Goal: Transaction & Acquisition: Purchase product/service

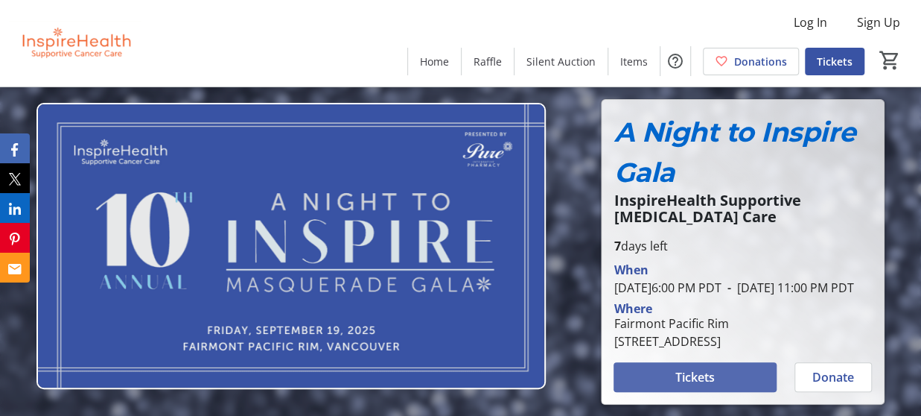
click at [707, 386] on span "Tickets" at bounding box center [695, 377] width 39 height 18
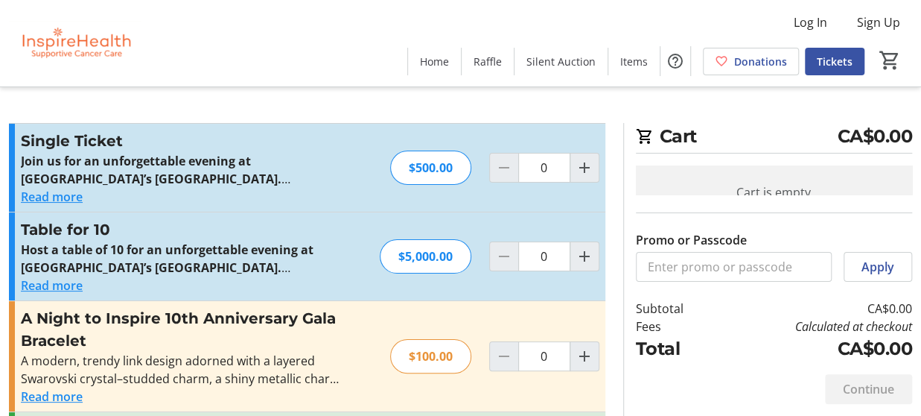
click at [707, 390] on div "Continue" at bounding box center [774, 389] width 276 height 54
click at [63, 397] on button "Read more" at bounding box center [52, 396] width 62 height 18
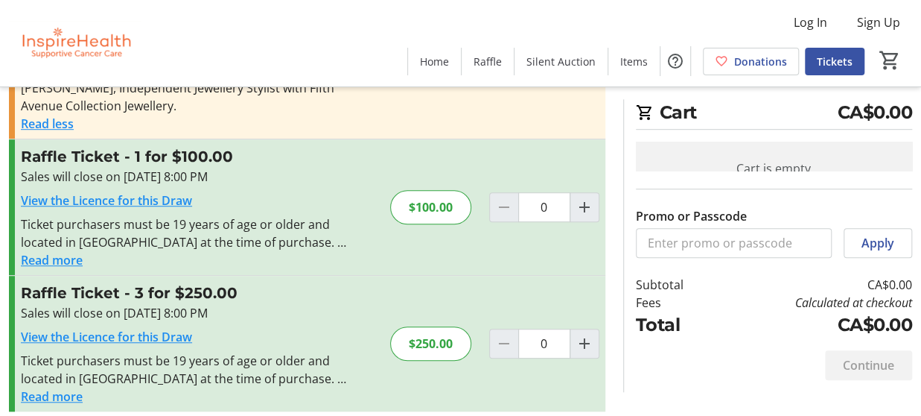
scroll to position [428, 0]
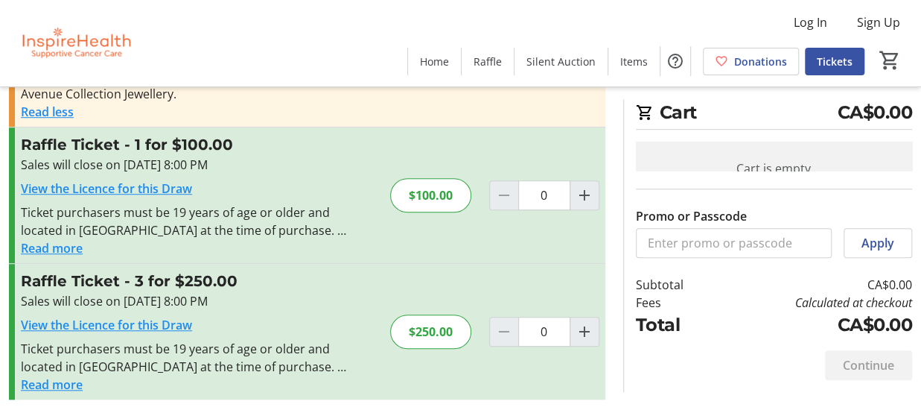
click at [40, 250] on button "Read more" at bounding box center [52, 248] width 62 height 18
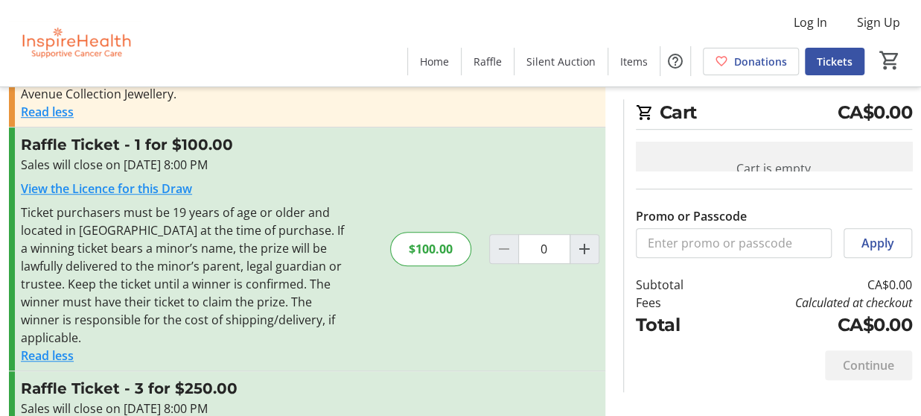
click at [279, 282] on div "Ticket purchasers must be 19 years of age or older and located in [GEOGRAPHIC_D…" at bounding box center [184, 274] width 326 height 143
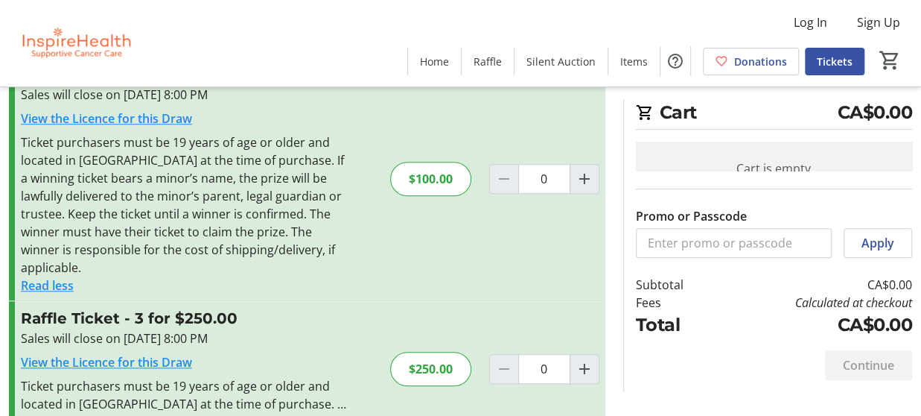
scroll to position [517, 0]
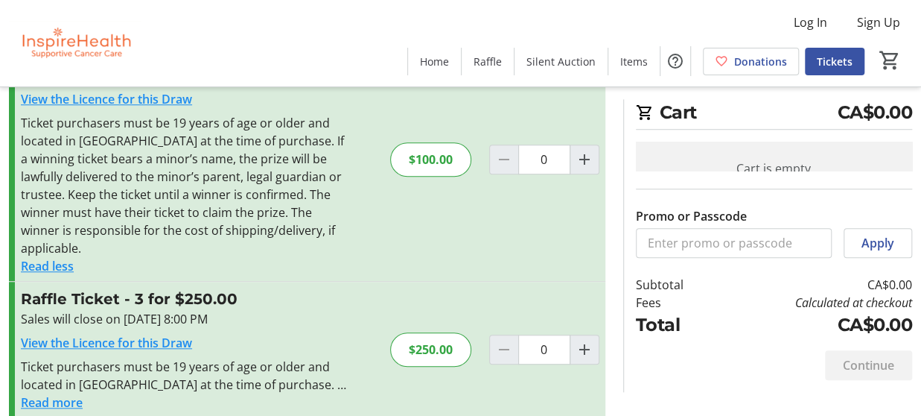
click at [307, 310] on div "Sales will close on [DATE] 8:00 PM" at bounding box center [184, 319] width 326 height 18
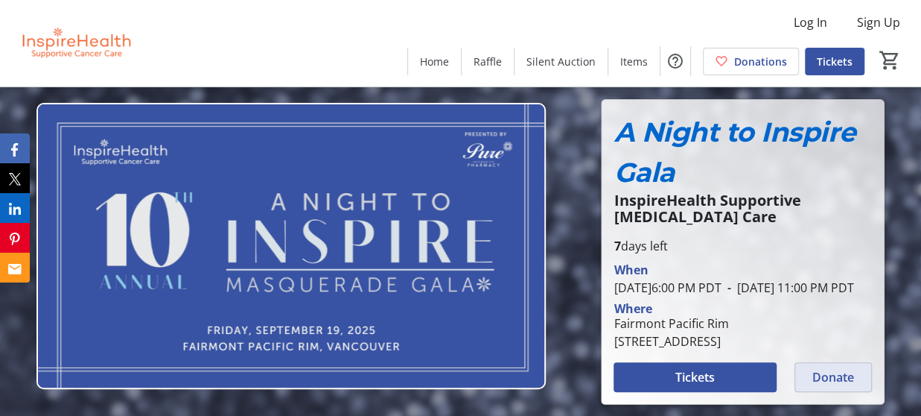
click at [851, 386] on span "Donate" at bounding box center [834, 377] width 42 height 18
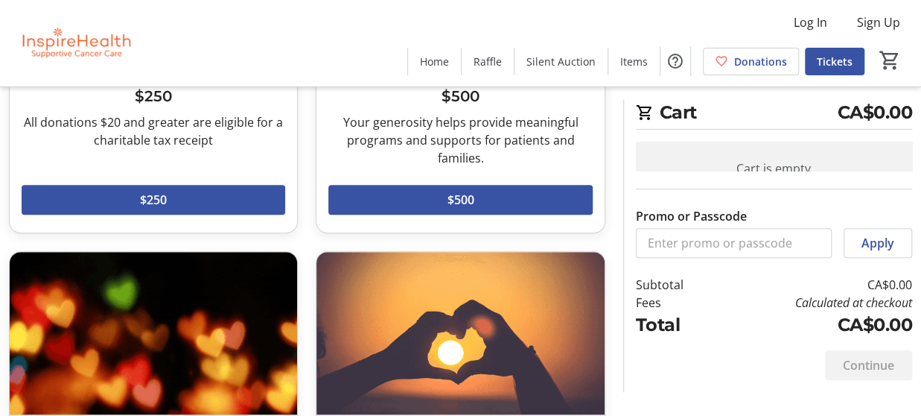
scroll to position [286, 0]
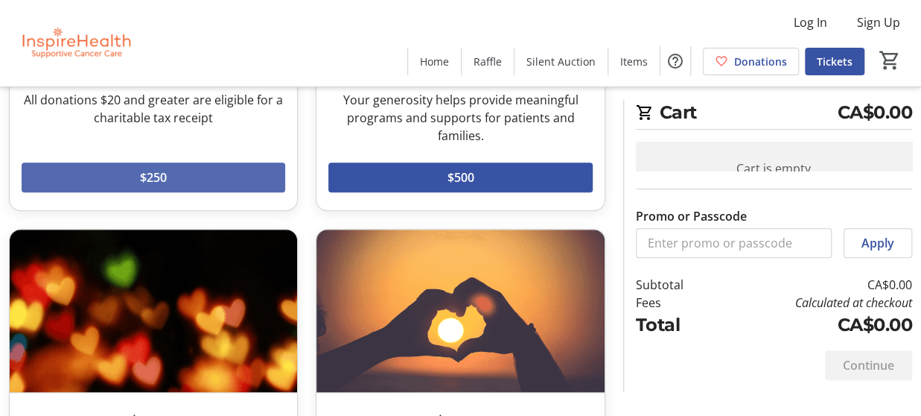
click at [151, 180] on span "$250" at bounding box center [153, 177] width 27 height 18
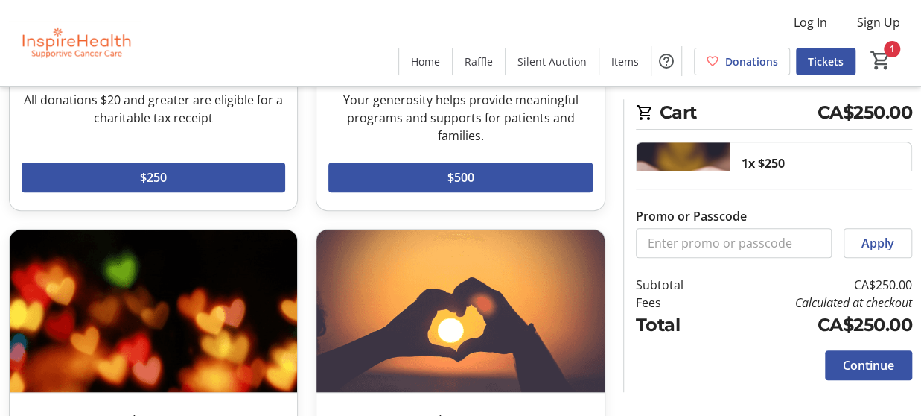
click at [813, 276] on td "CA$250.00" at bounding box center [814, 285] width 197 height 18
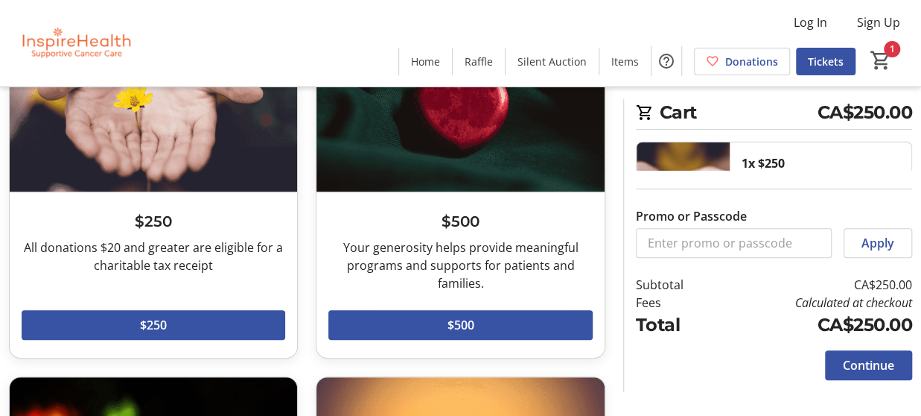
scroll to position [146, 0]
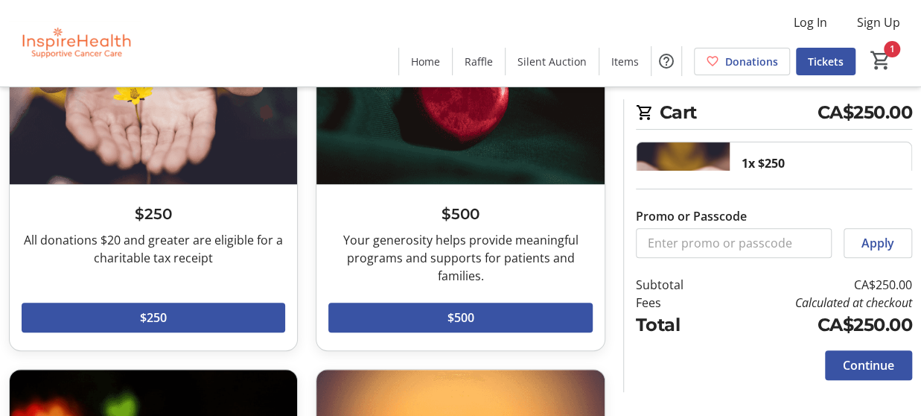
click at [892, 159] on div "1x $250 $250.00 1 Remove" at bounding box center [821, 206] width 182 height 128
click at [435, 62] on span "Home" at bounding box center [425, 62] width 29 height 16
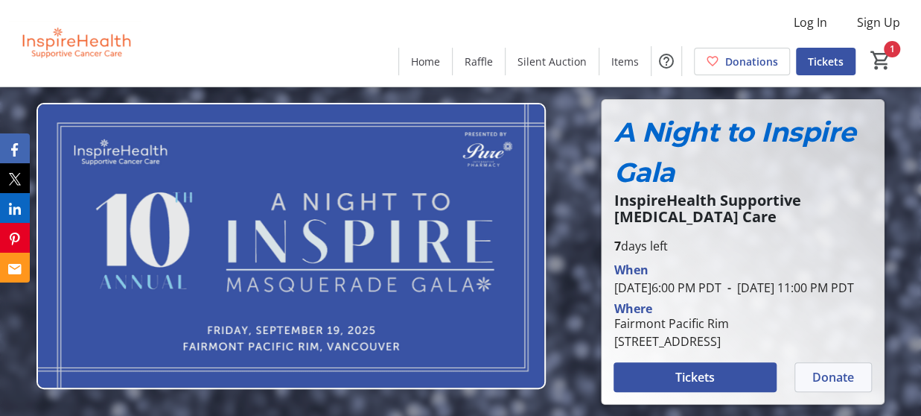
click at [839, 386] on span "Donate" at bounding box center [834, 377] width 42 height 18
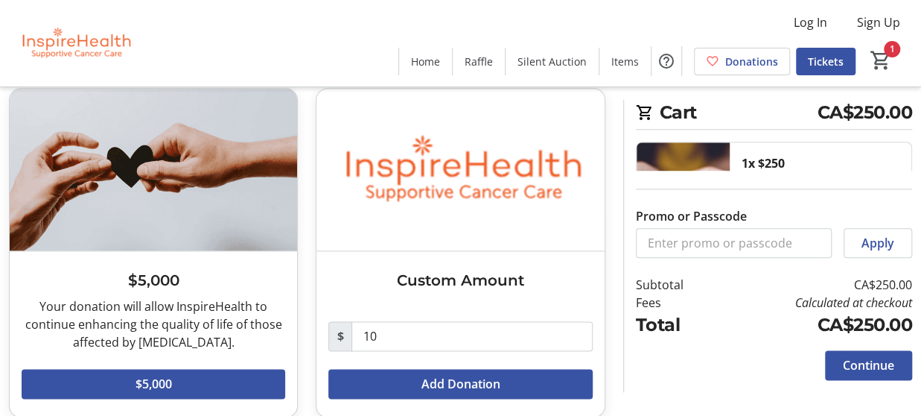
scroll to position [793, 0]
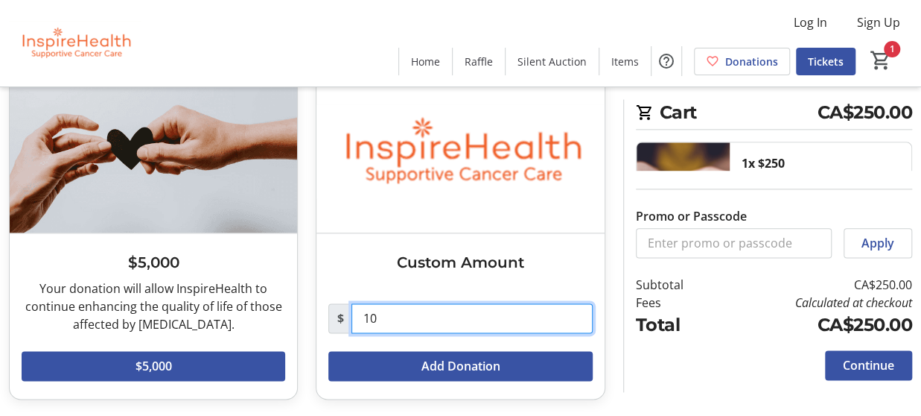
click at [410, 313] on input "10" at bounding box center [472, 318] width 241 height 30
type input "100"
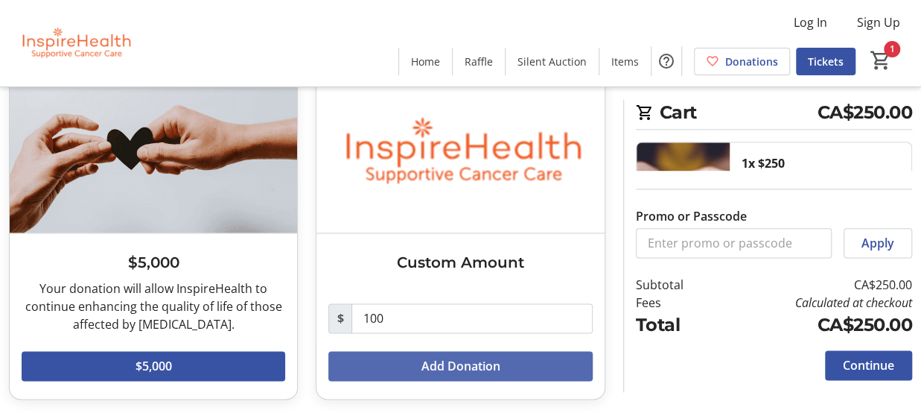
click at [425, 366] on span "Add Donation" at bounding box center [460, 366] width 79 height 18
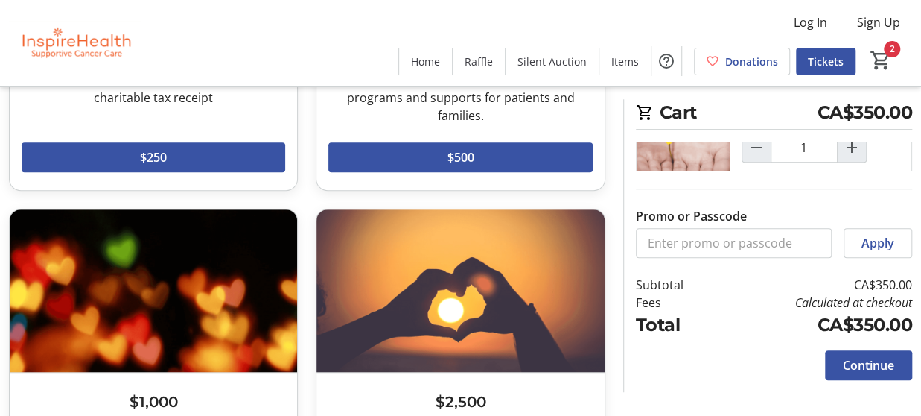
scroll to position [232, 0]
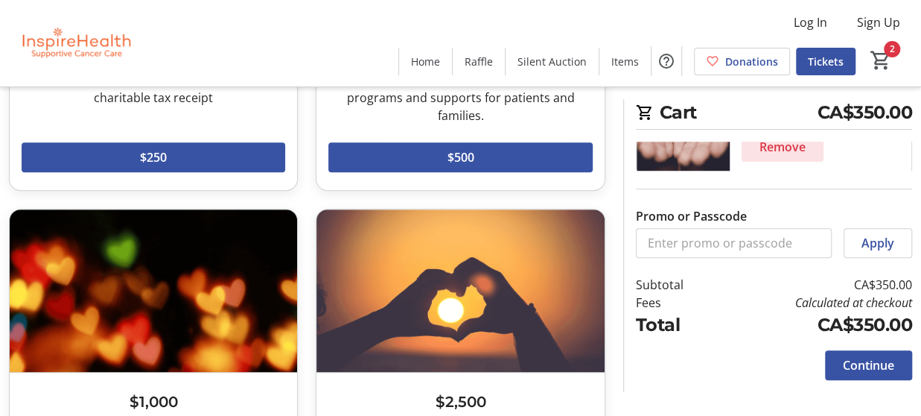
click at [781, 144] on span "Remove" at bounding box center [783, 147] width 46 height 18
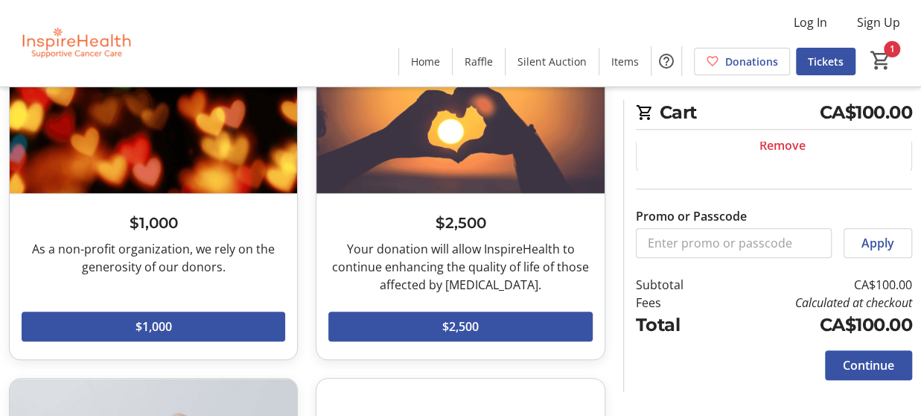
scroll to position [489, 0]
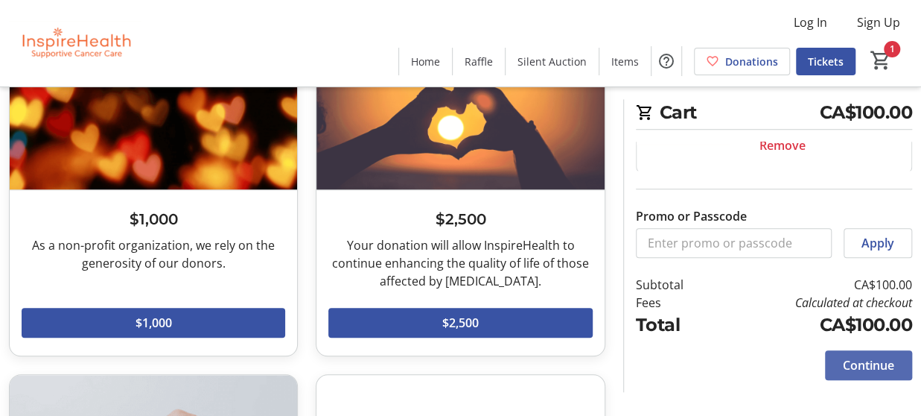
click at [870, 360] on span "Continue" at bounding box center [868, 365] width 51 height 18
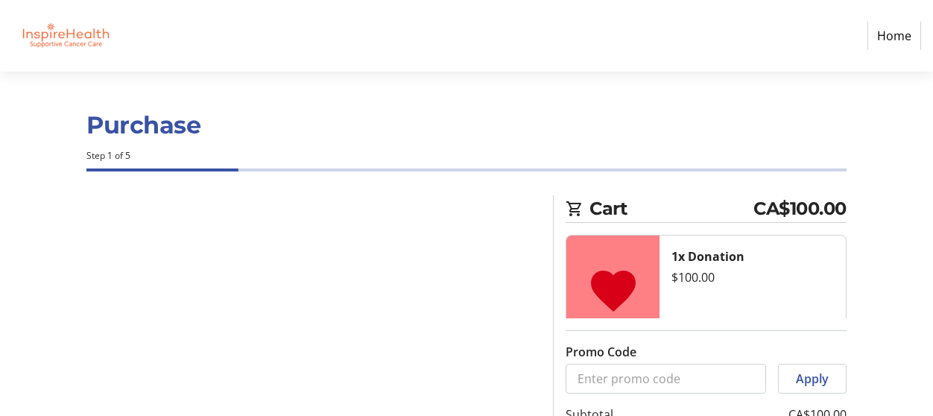
select select "CA"
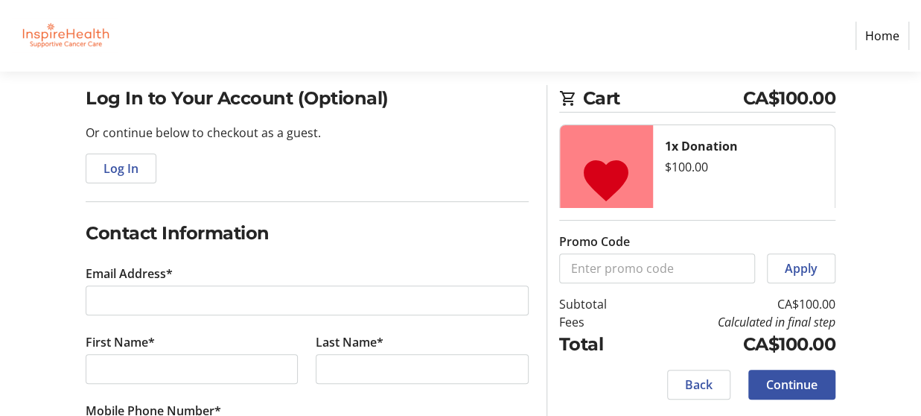
scroll to position [121, 0]
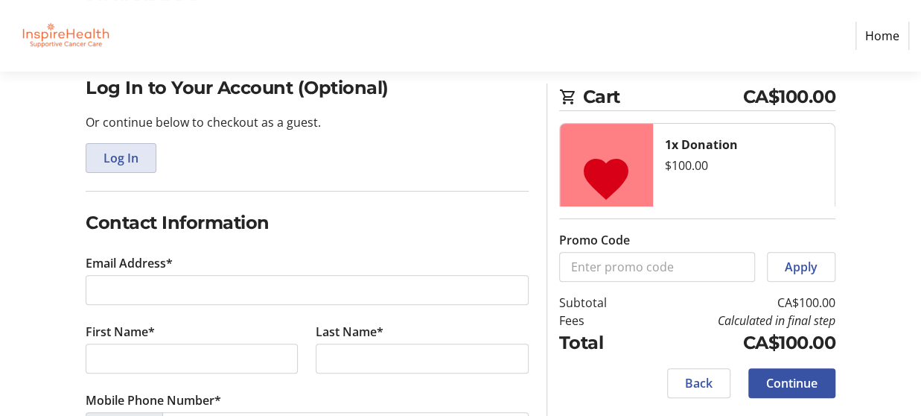
click at [119, 157] on span "Log In" at bounding box center [121, 158] width 35 height 18
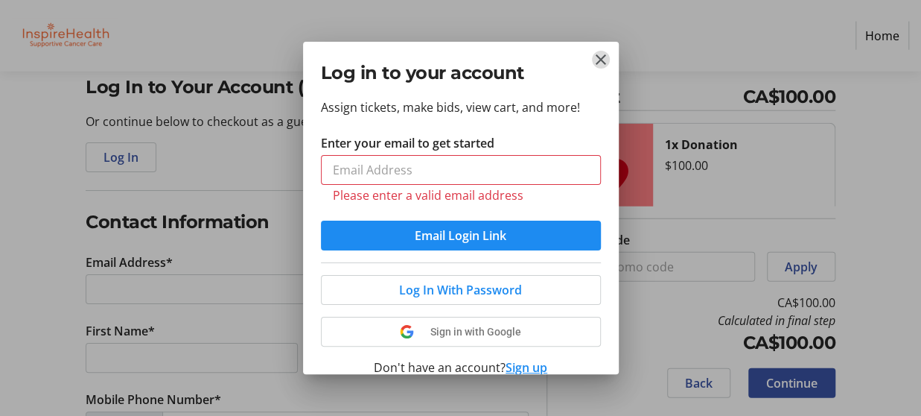
click at [597, 62] on mat-icon "Close" at bounding box center [601, 60] width 18 height 18
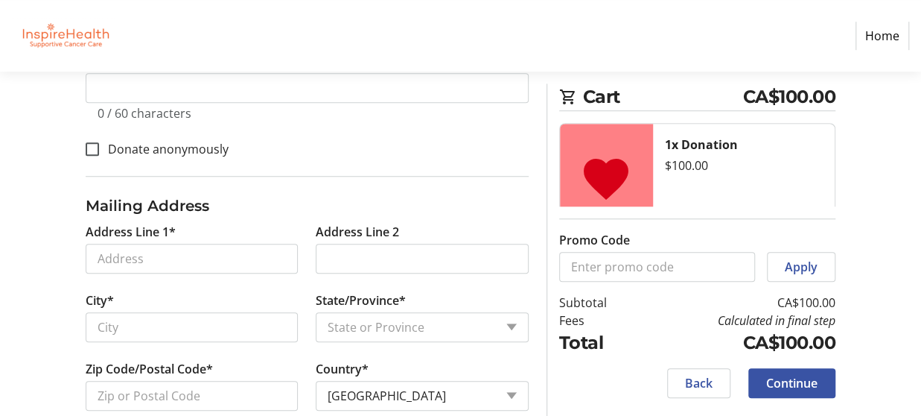
scroll to position [554, 0]
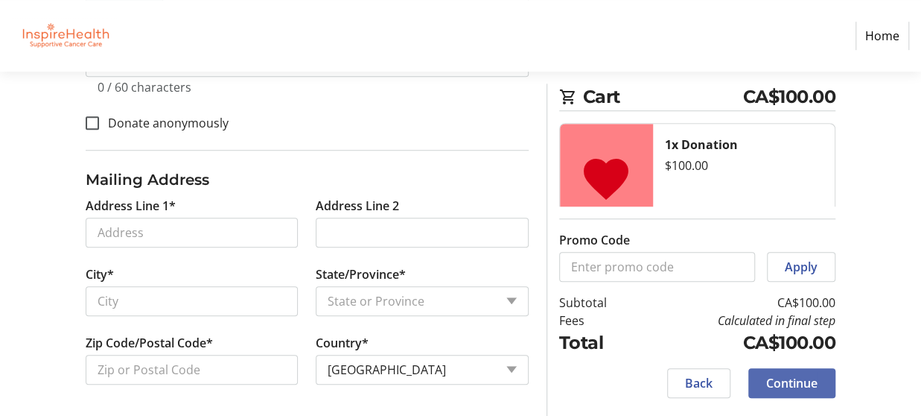
click at [804, 382] on span "Continue" at bounding box center [791, 383] width 51 height 18
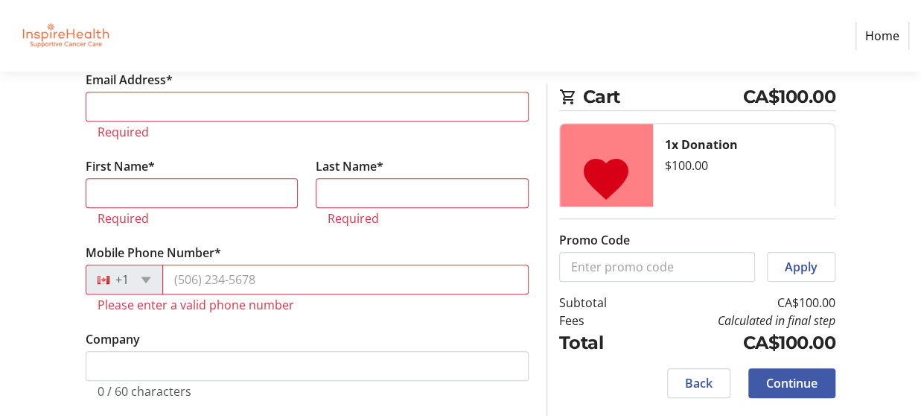
scroll to position [279, 0]
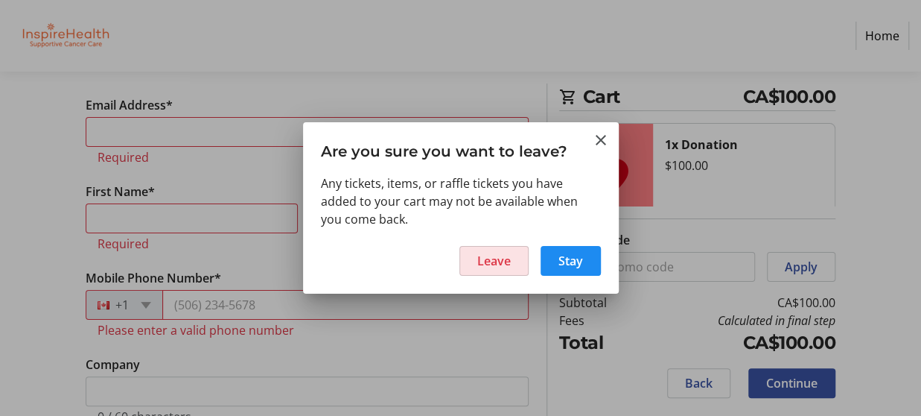
click at [493, 261] on span "Leave" at bounding box center [494, 261] width 34 height 18
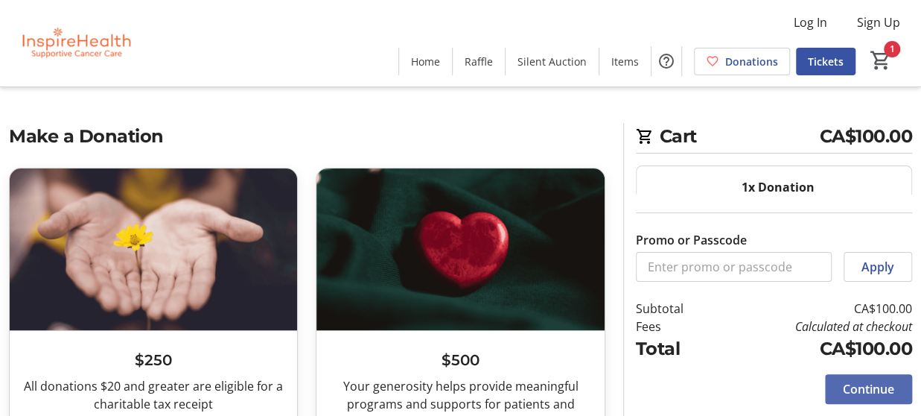
click at [878, 396] on span "Continue" at bounding box center [868, 389] width 51 height 18
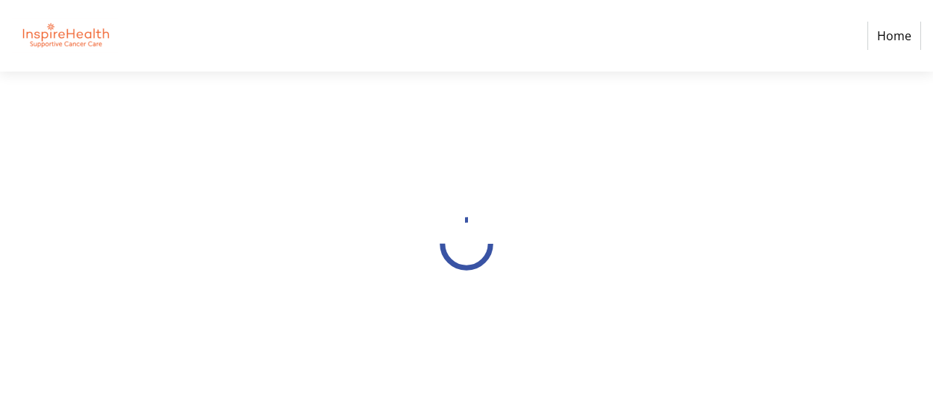
select select "CA"
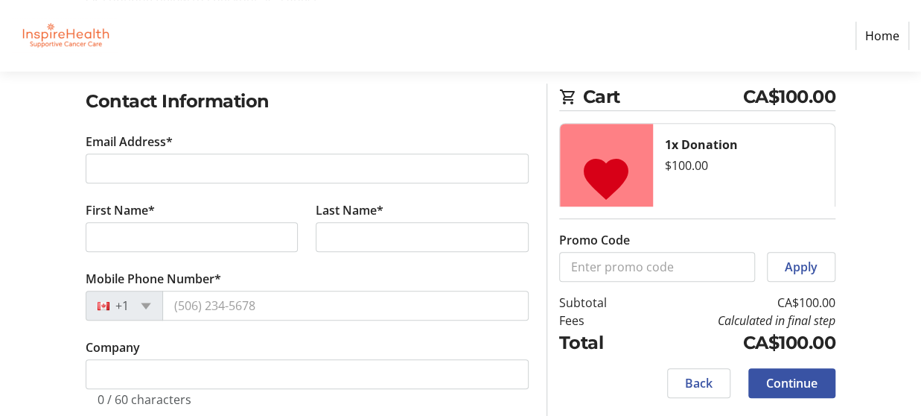
scroll to position [244, 0]
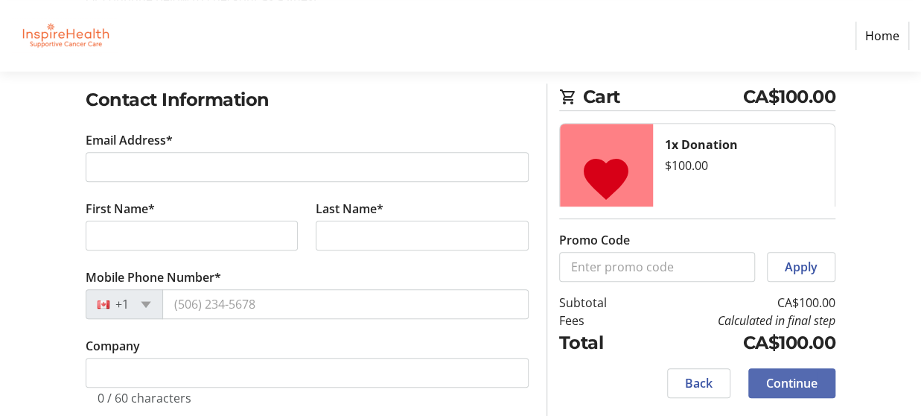
click at [798, 382] on span "Continue" at bounding box center [791, 383] width 51 height 18
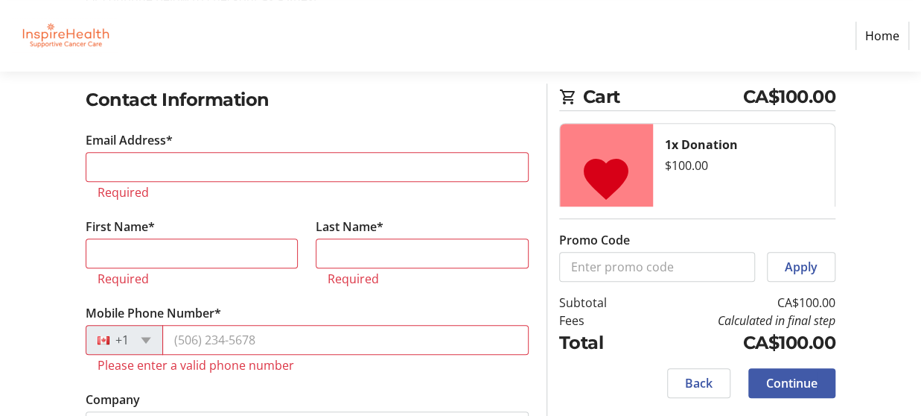
scroll to position [279, 0]
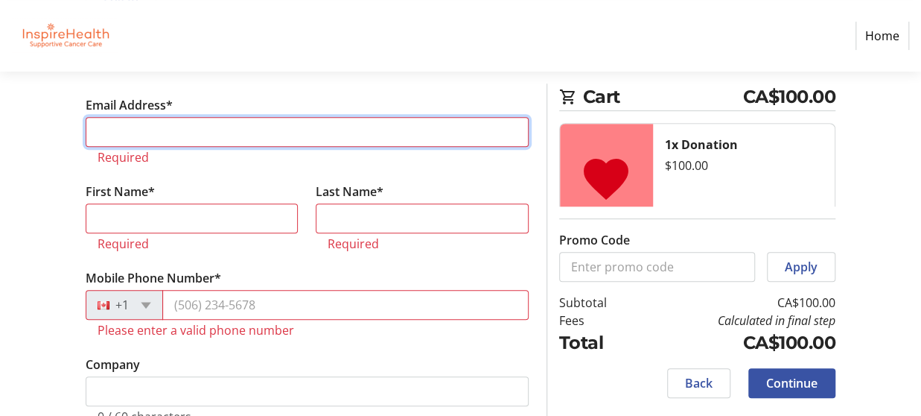
click at [194, 124] on input "Email Address*" at bounding box center [307, 132] width 443 height 30
type input "[EMAIL_ADDRESS][DOMAIN_NAME]"
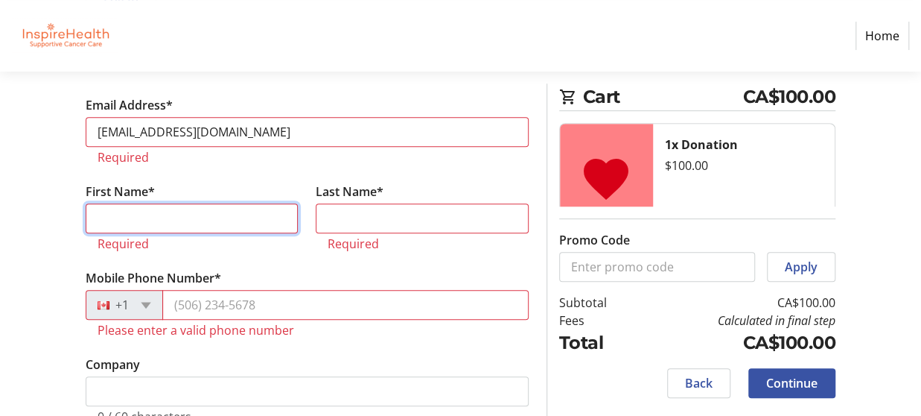
type input "priyanka"
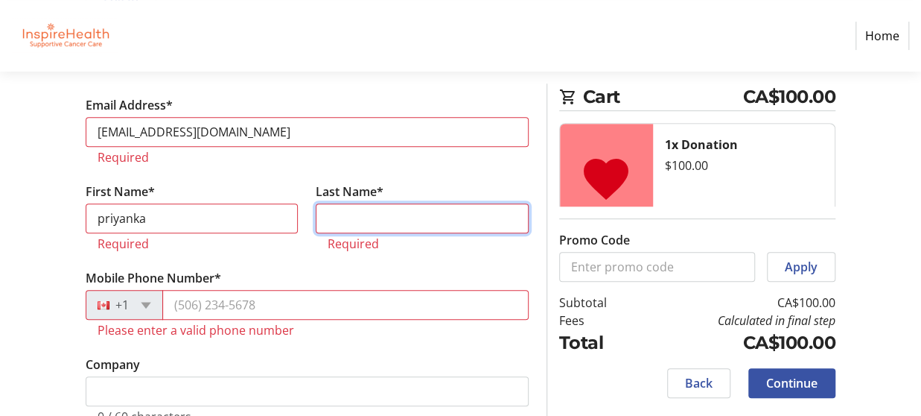
type input "mehta"
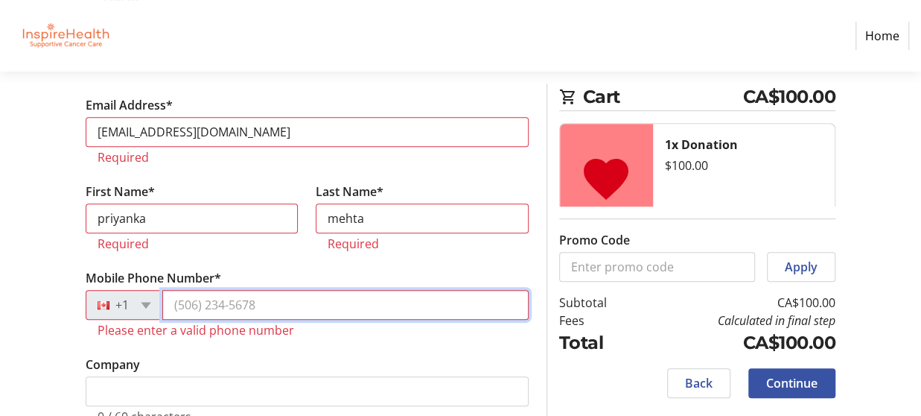
type input "[PHONE_NUMBER]"
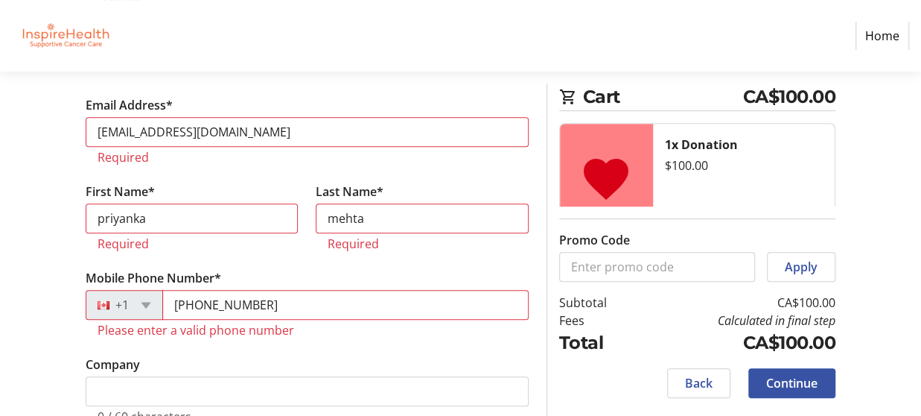
type input "[GEOGRAPHIC_DATA]"
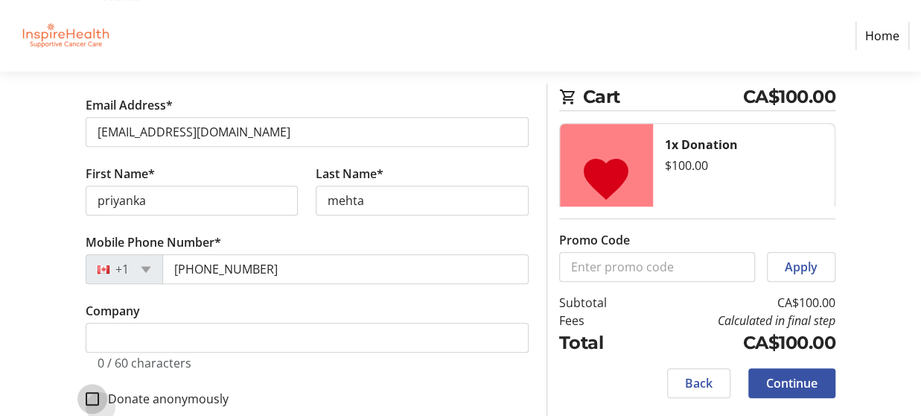
drag, startPoint x: 925, startPoint y: 144, endPoint x: 91, endPoint y: 396, distance: 871.7
click at [91, 396] on input "Donate anonymously" at bounding box center [92, 398] width 13 height 13
checkbox input "true"
drag, startPoint x: 91, startPoint y: 396, endPoint x: 439, endPoint y: 380, distance: 348.2
click at [439, 380] on fieldset "Contact Information Email Address* [EMAIL_ADDRESS][DOMAIN_NAME] First Name* [PE…" at bounding box center [307, 238] width 443 height 374
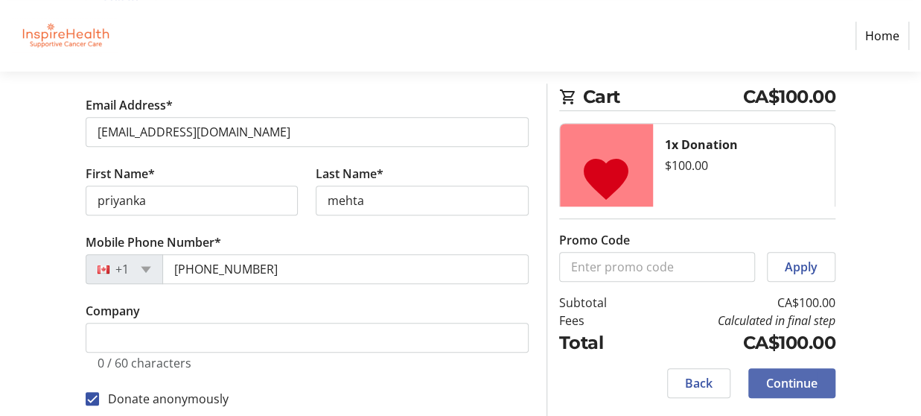
click at [812, 394] on span at bounding box center [792, 383] width 87 height 36
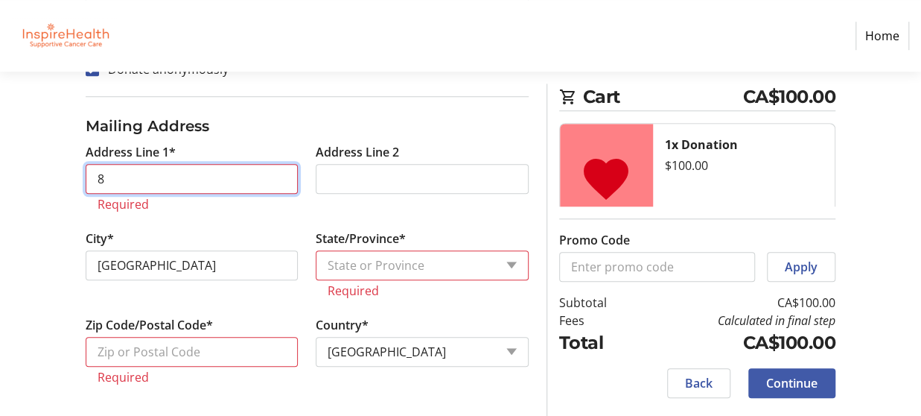
scroll to position [590, 0]
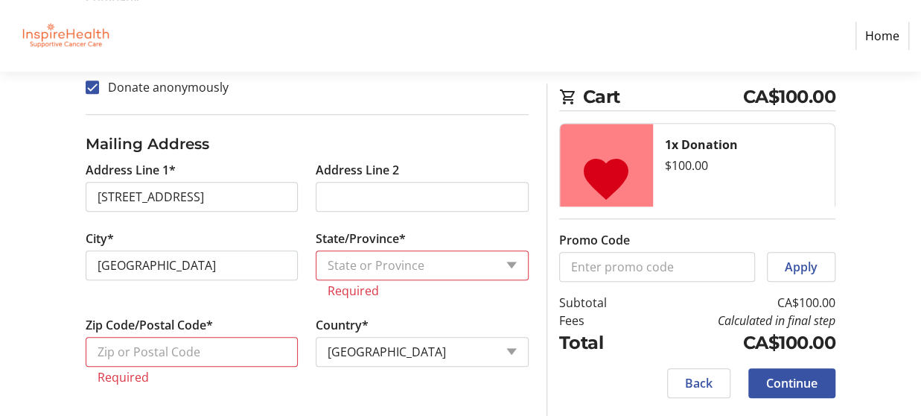
type input "[STREET_ADDRESS]"
type input "[GEOGRAPHIC_DATA]"
select select "BC"
type input "V3W 3E4"
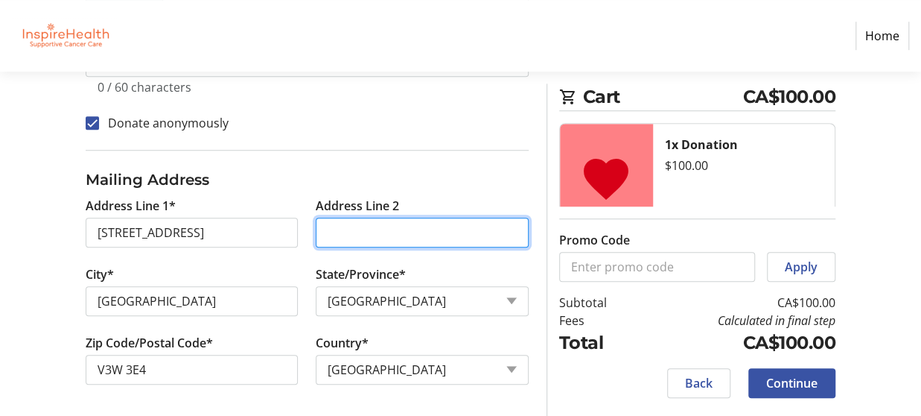
click at [393, 230] on input "Address Line 2" at bounding box center [422, 233] width 212 height 30
type input "4"
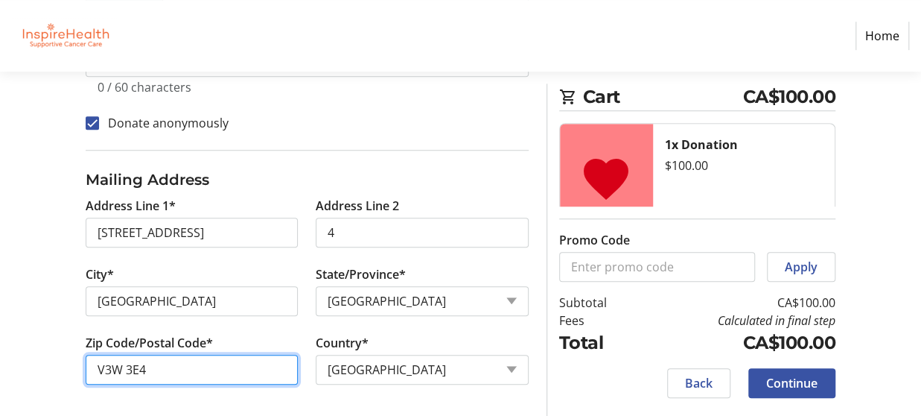
click at [147, 370] on input "V3W 3E4" at bounding box center [192, 370] width 212 height 30
type input "V3W 0G3"
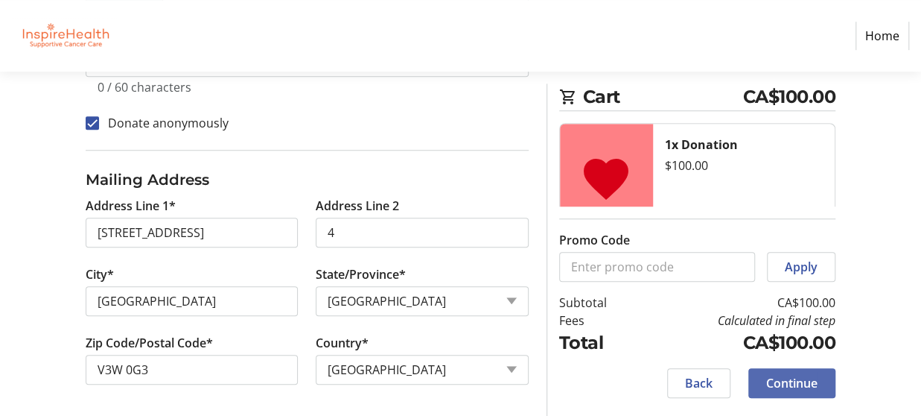
click at [800, 392] on span at bounding box center [792, 383] width 87 height 36
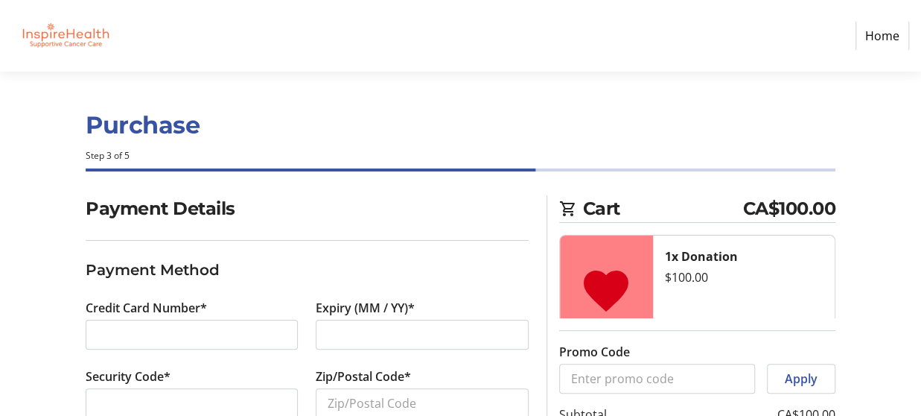
scroll to position [112, 0]
